Goal: Information Seeking & Learning: Learn about a topic

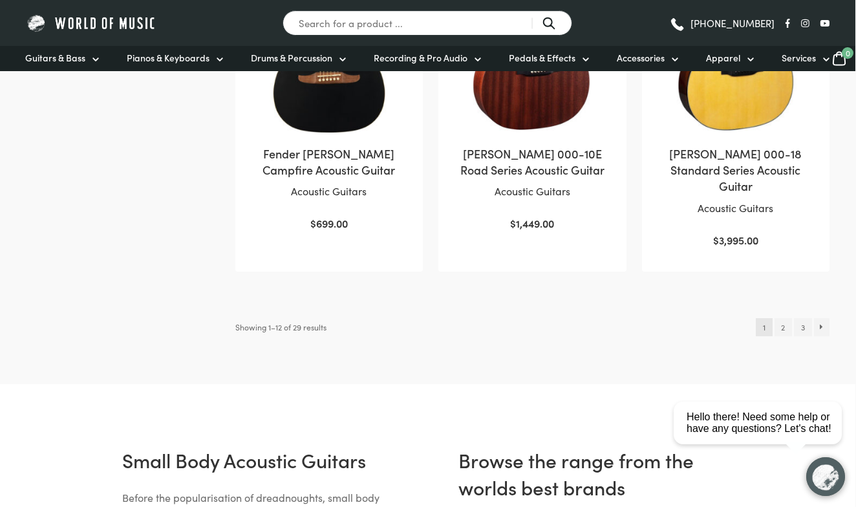
scroll to position [1384, 1]
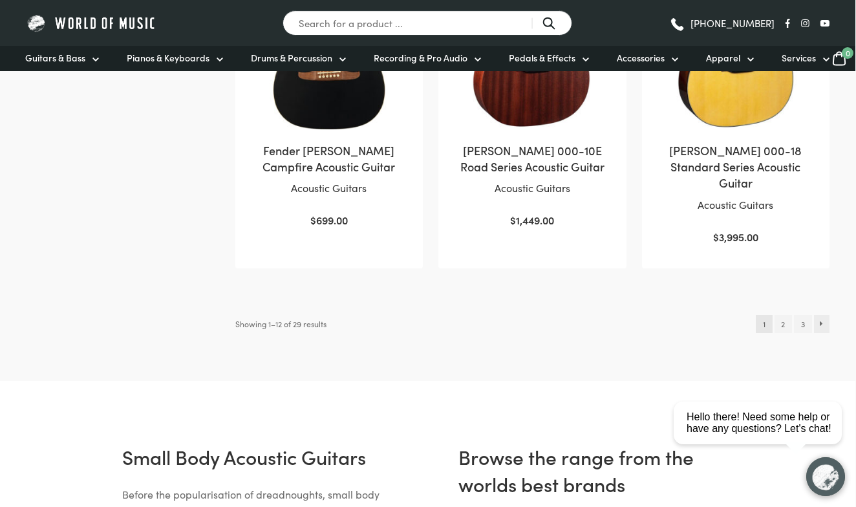
click at [821, 315] on link "→" at bounding box center [822, 324] width 16 height 18
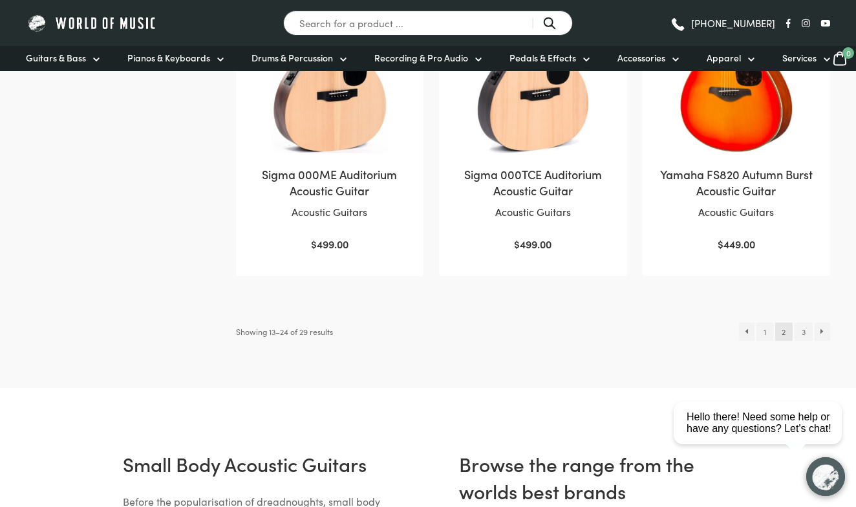
scroll to position [1345, 0]
click at [824, 322] on link "→" at bounding box center [823, 331] width 16 height 18
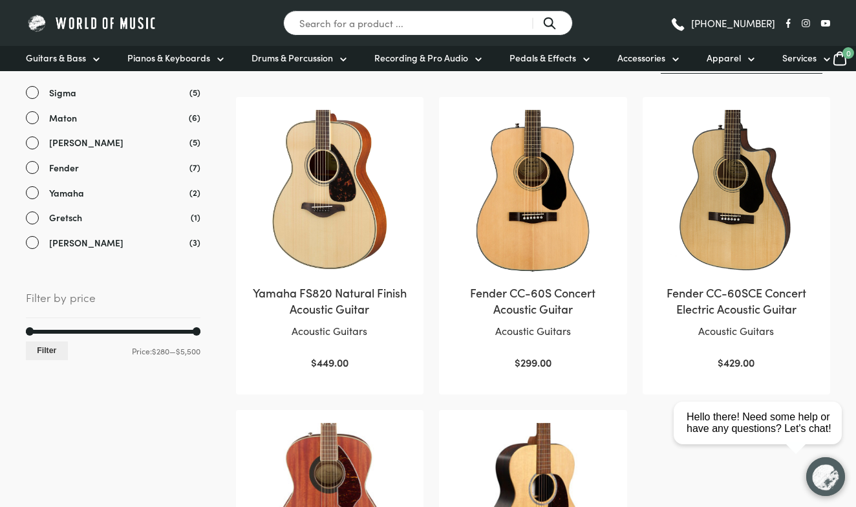
scroll to position [253, 1]
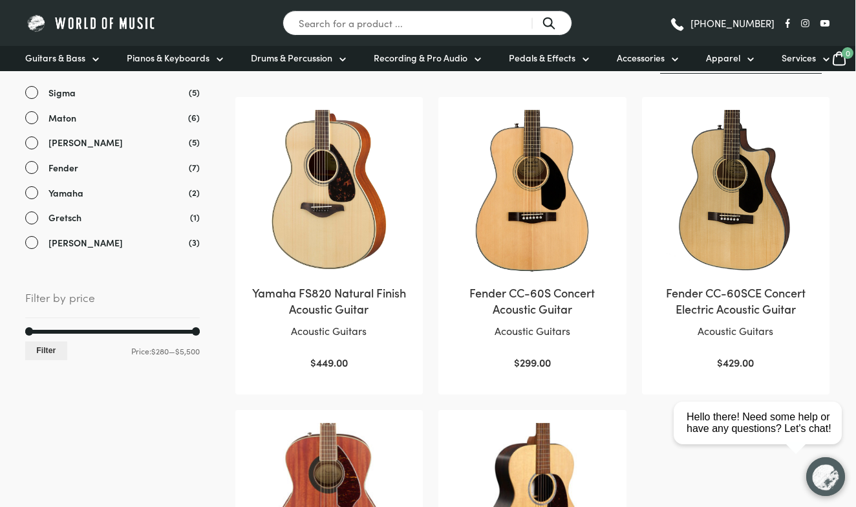
click at [328, 200] on img at bounding box center [329, 191] width 162 height 162
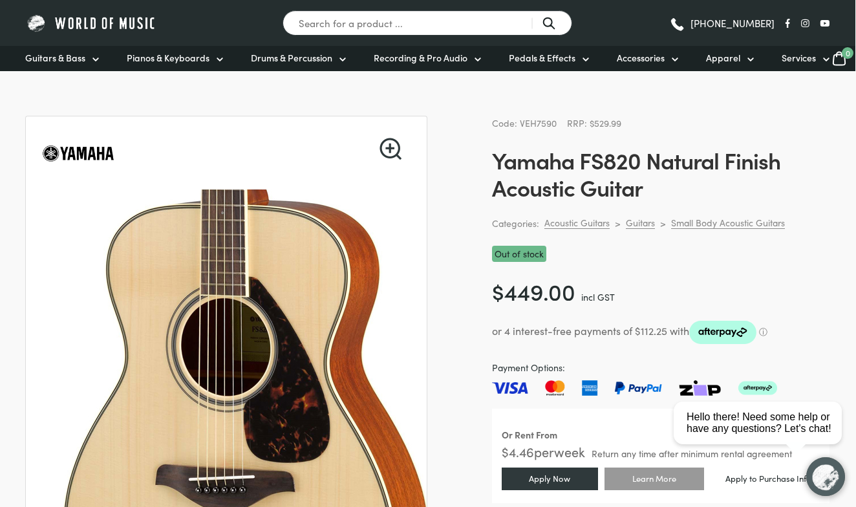
scroll to position [30, 1]
